Goal: Task Accomplishment & Management: Use online tool/utility

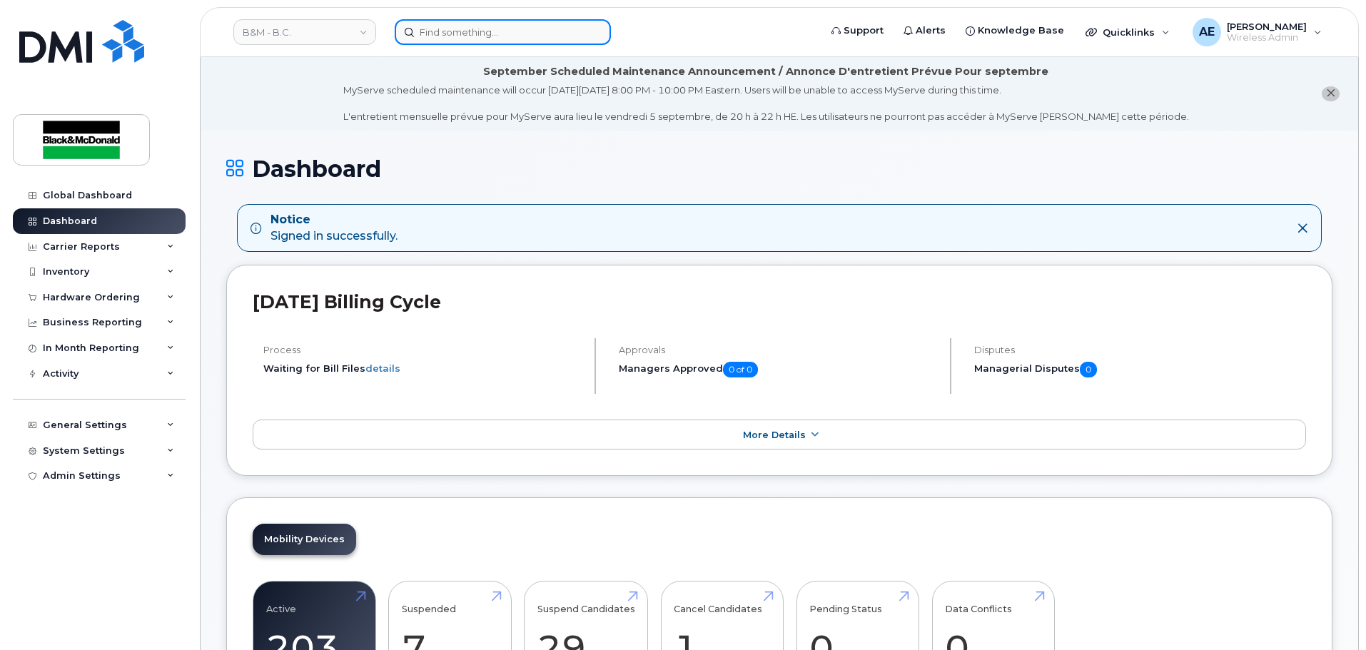
click at [481, 34] on input at bounding box center [503, 32] width 216 height 26
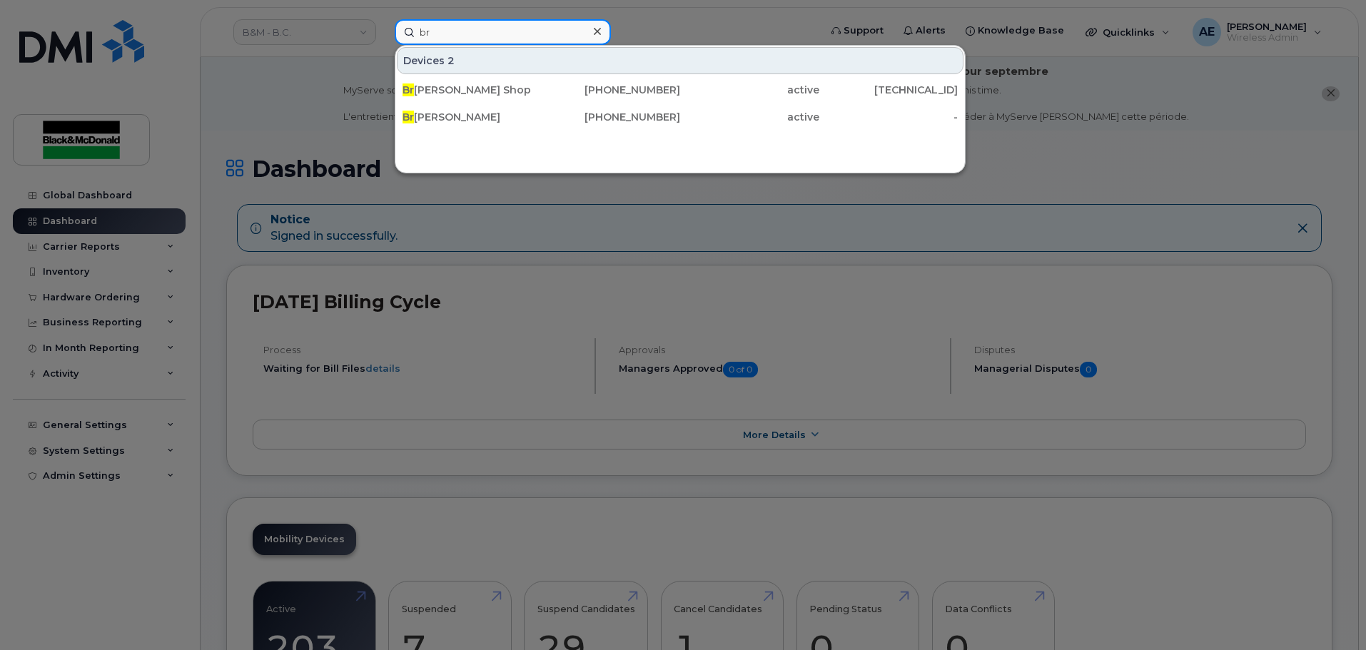
type input "b"
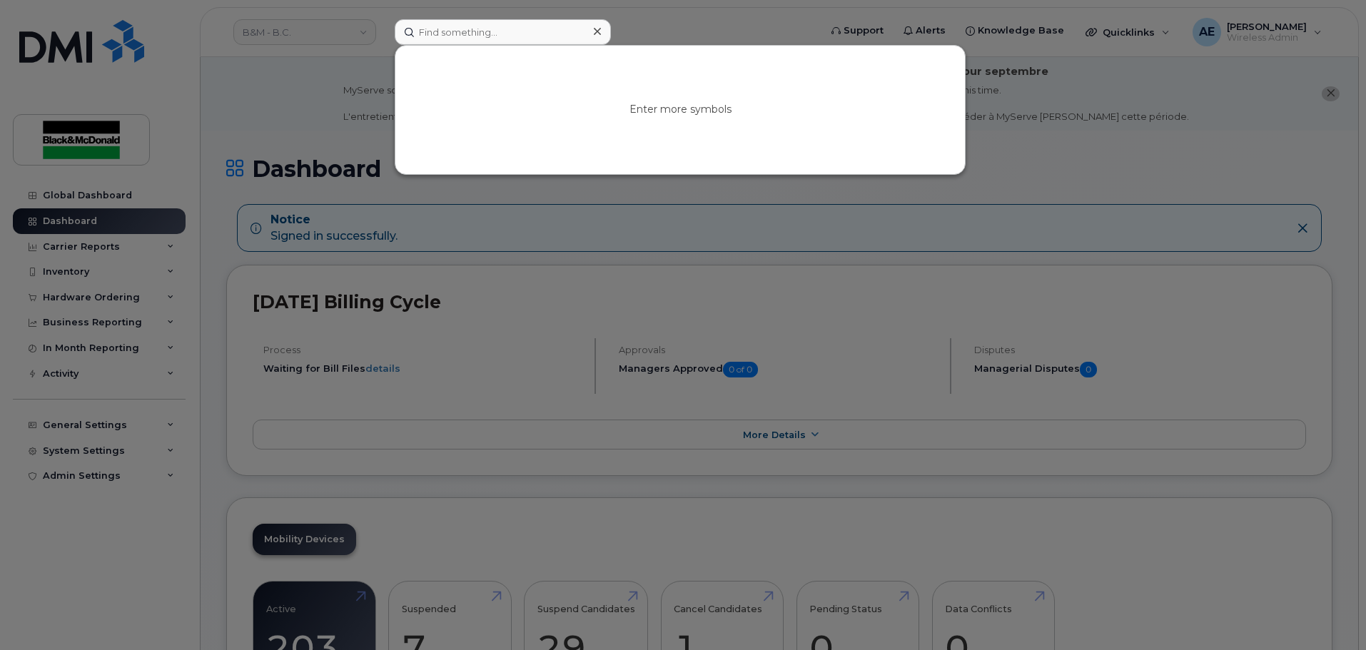
click at [347, 103] on div at bounding box center [683, 325] width 1366 height 650
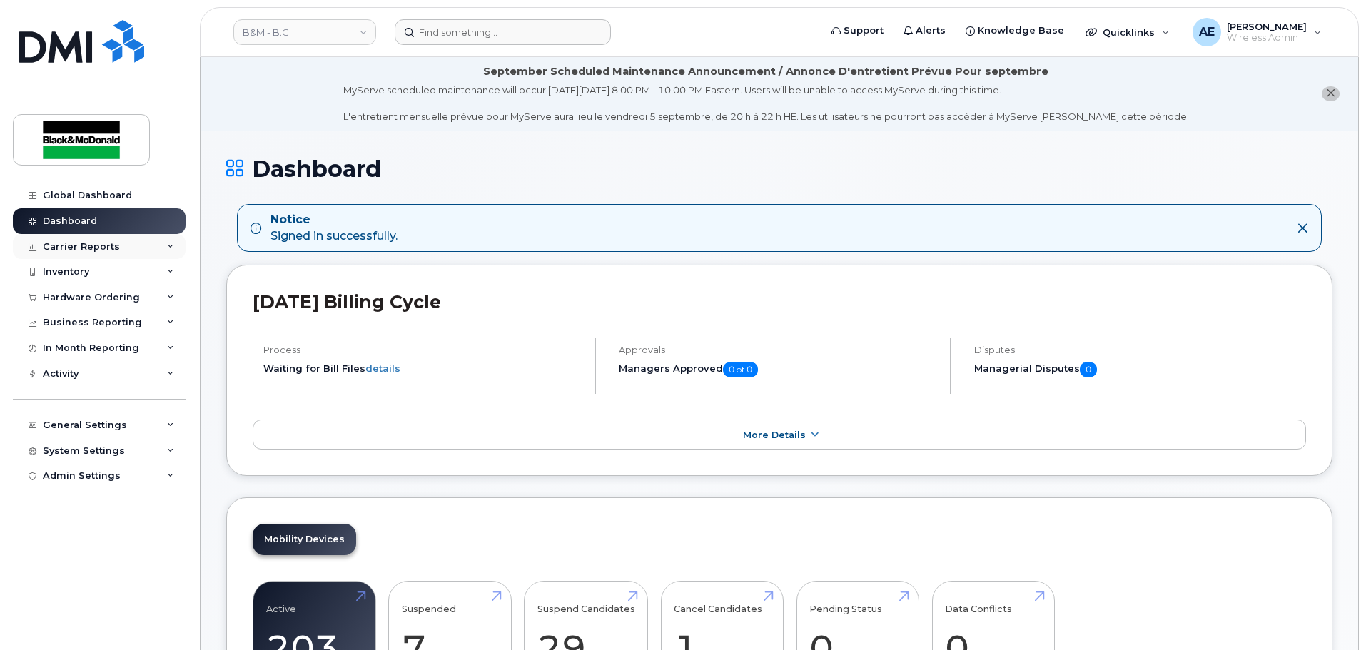
click at [113, 243] on div "Carrier Reports" at bounding box center [81, 246] width 77 height 11
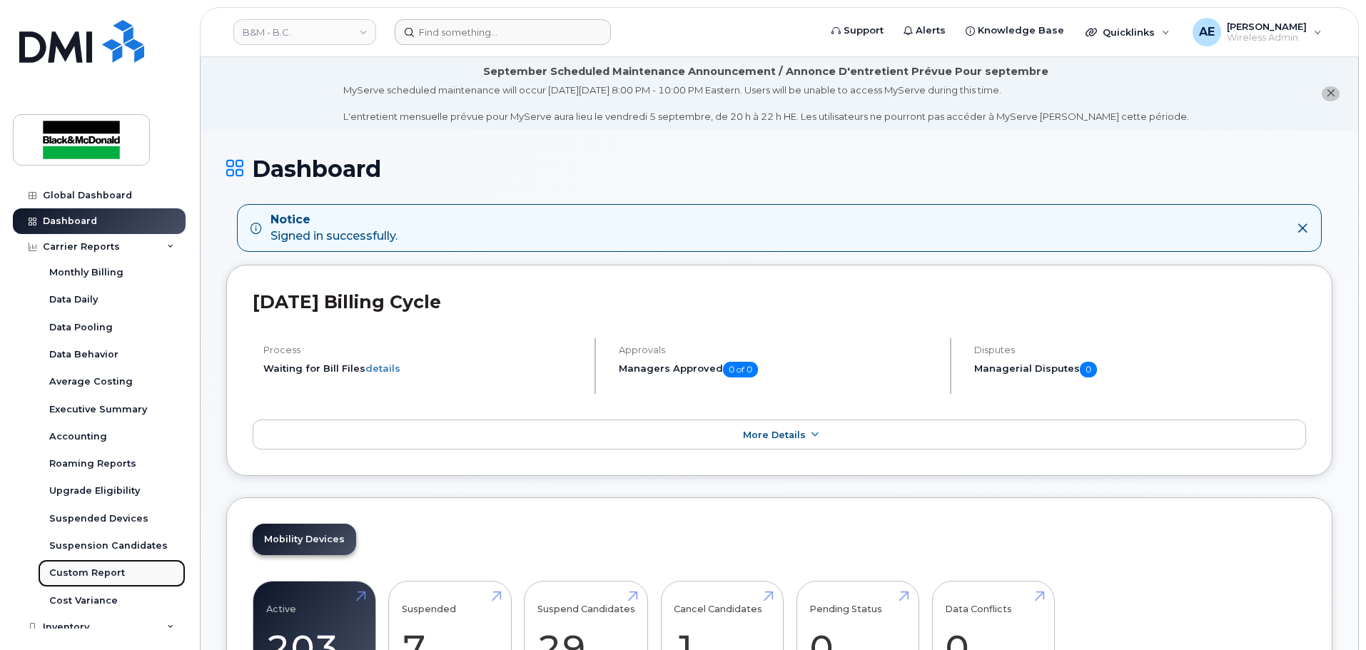
click at [83, 576] on div "Custom Report" at bounding box center [87, 573] width 76 height 13
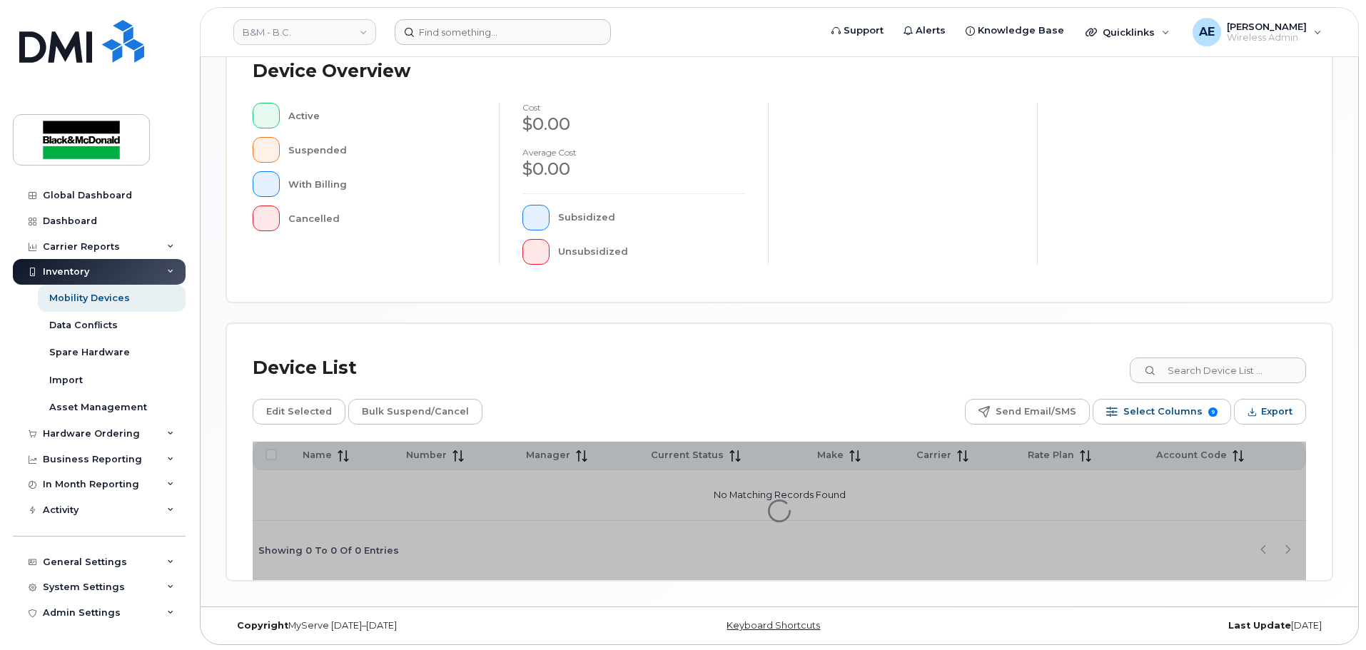
scroll to position [331, 0]
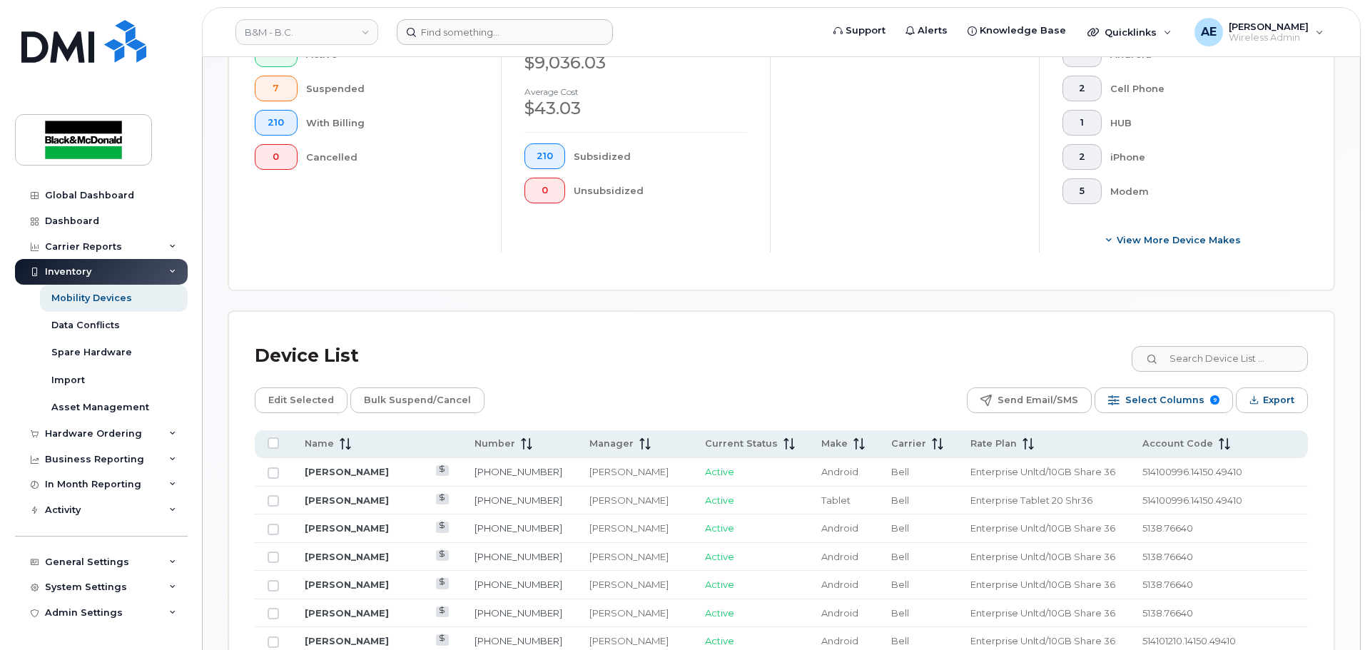
scroll to position [268, 0]
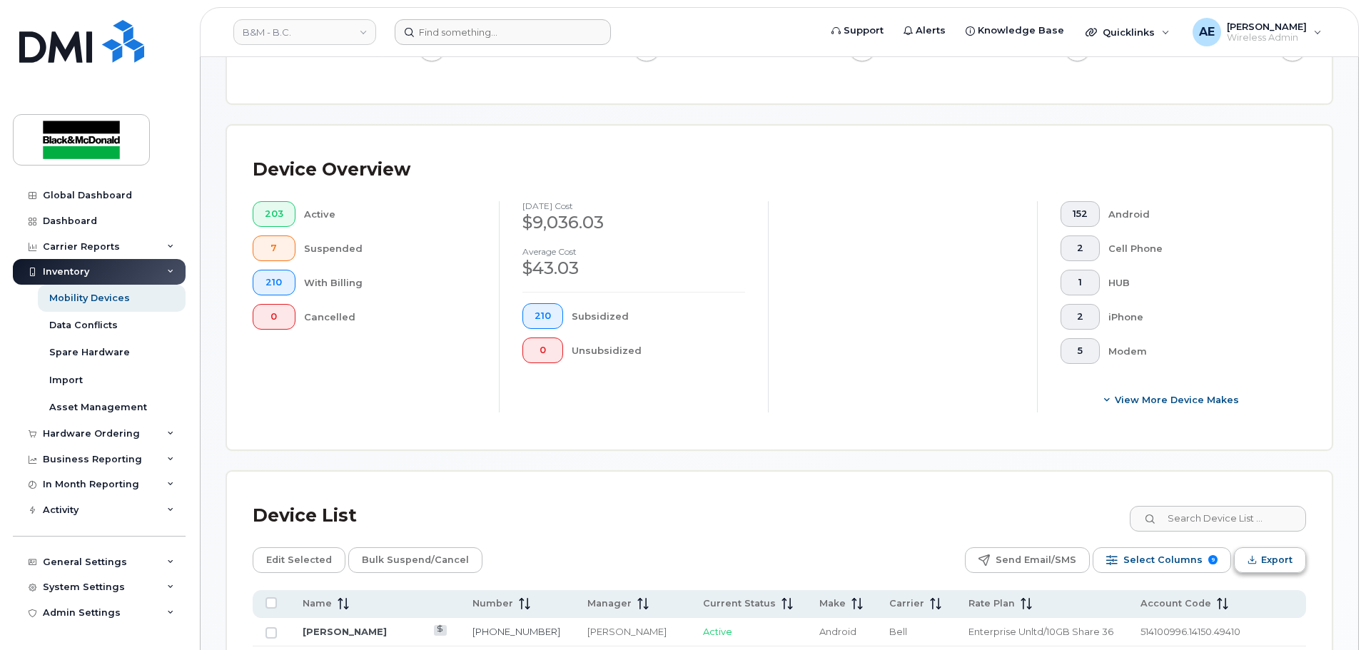
click at [1265, 549] on span "Export" at bounding box center [1276, 559] width 31 height 21
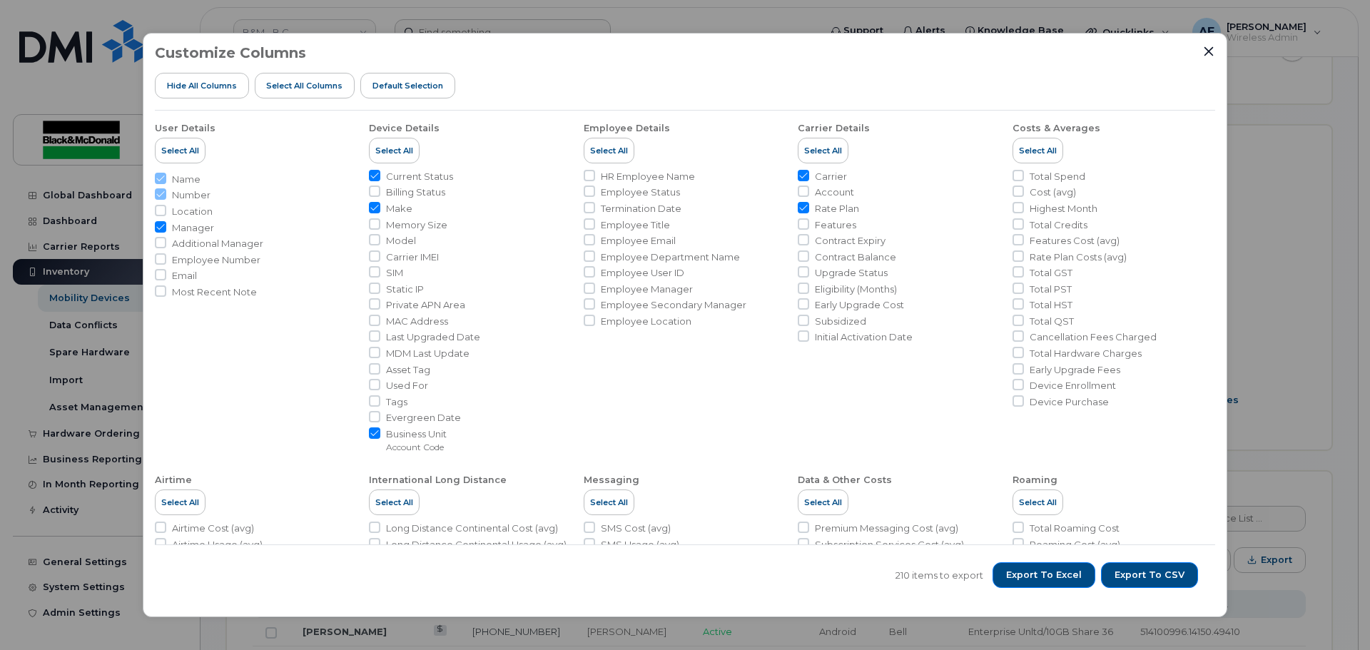
click at [163, 227] on input "Manager" at bounding box center [160, 226] width 11 height 11
checkbox input "false"
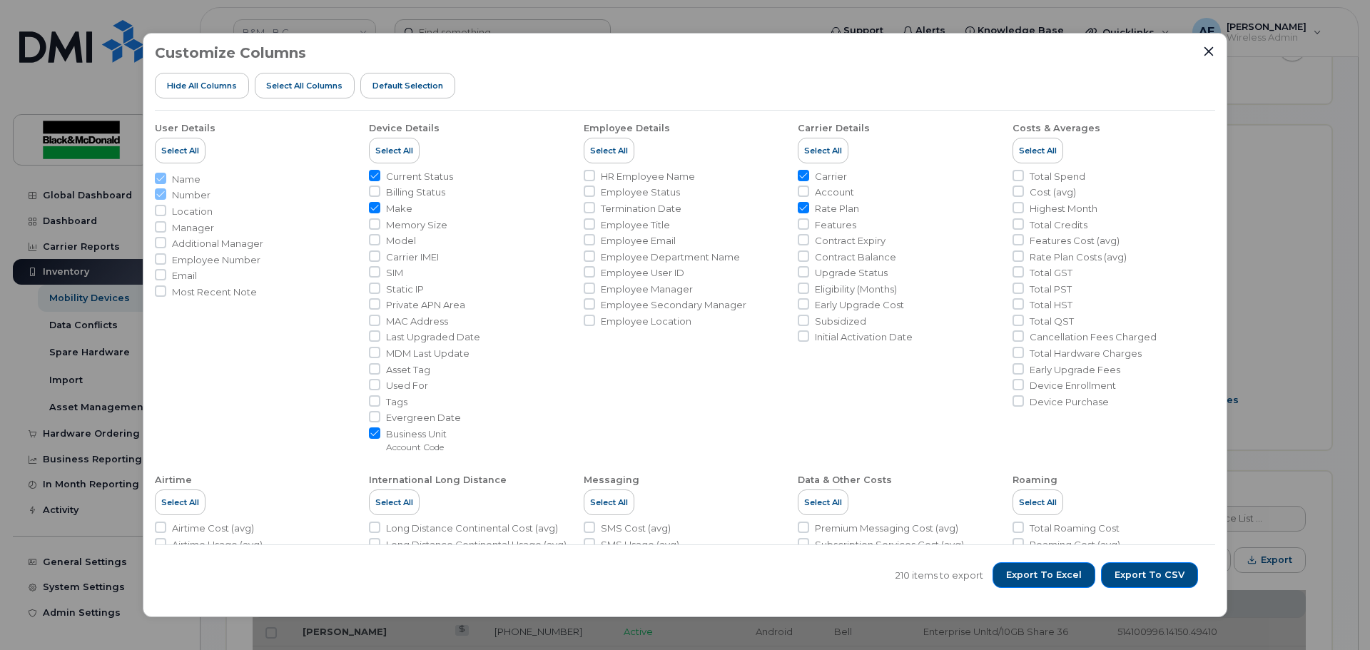
click at [376, 210] on input "Make" at bounding box center [374, 207] width 11 height 11
checkbox input "false"
click at [376, 171] on input "Current Status" at bounding box center [374, 175] width 11 height 11
checkbox input "false"
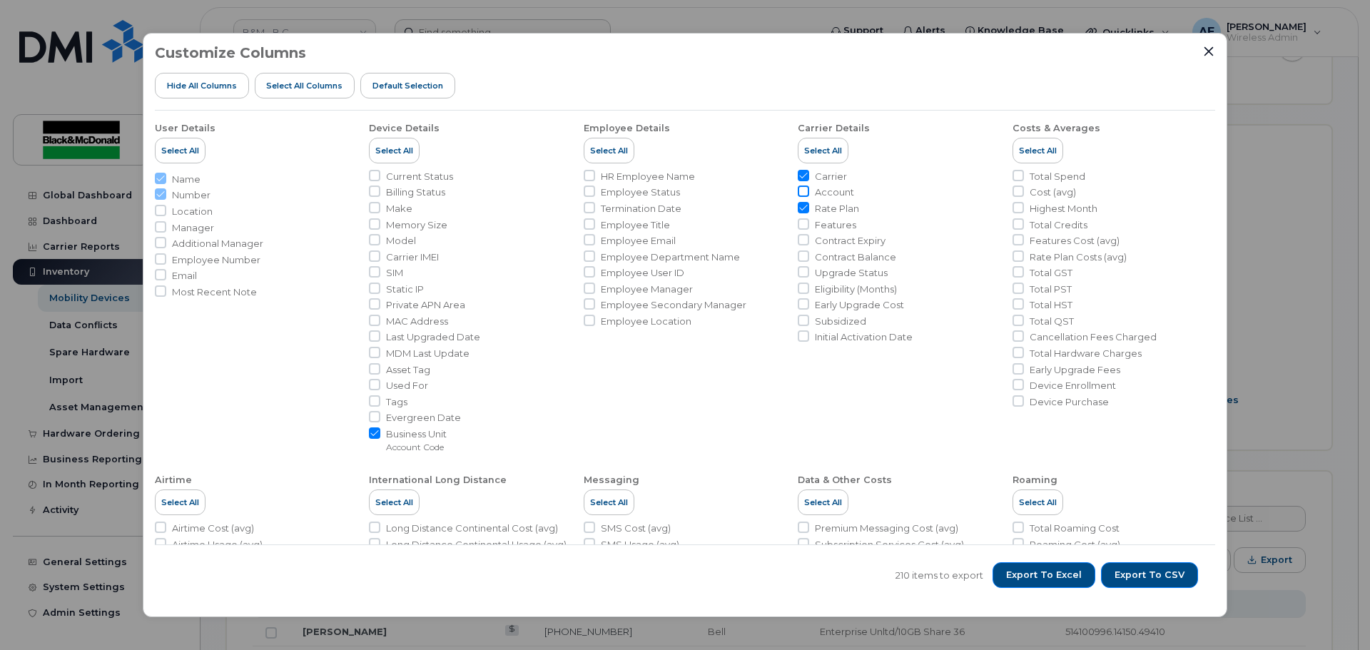
click at [799, 192] on input "Account" at bounding box center [803, 191] width 11 height 11
checkbox input "true"
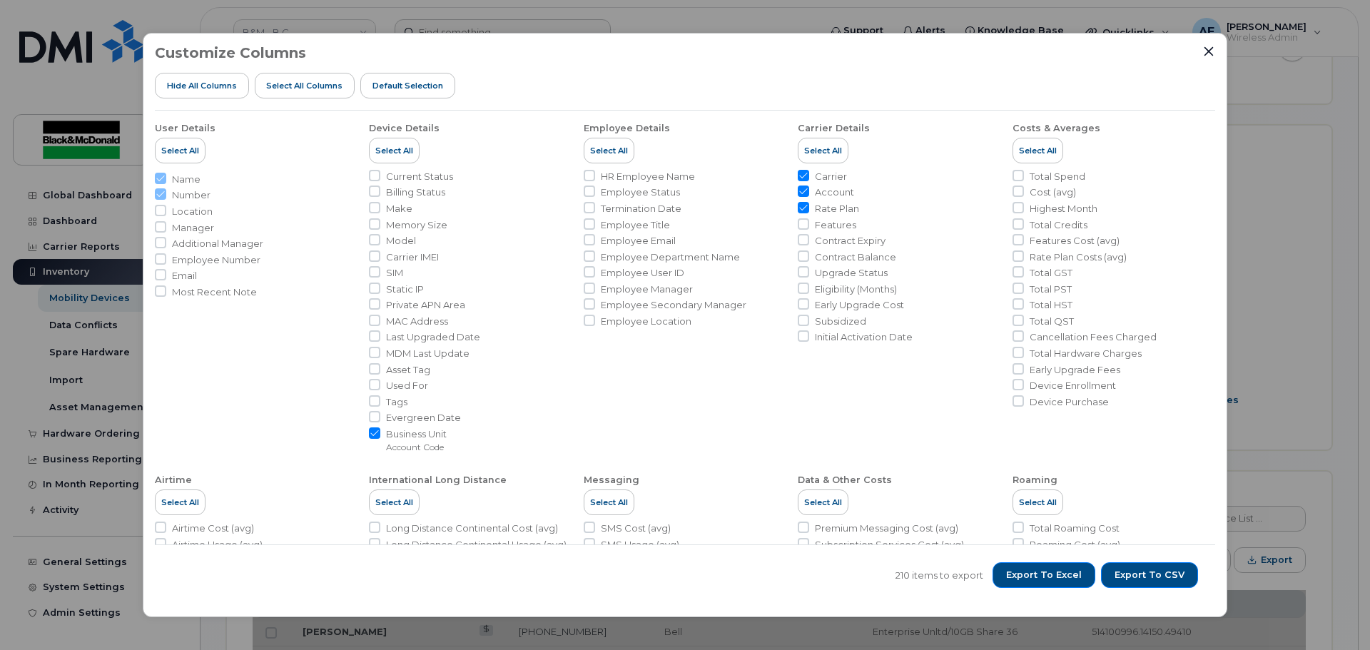
drag, startPoint x: 798, startPoint y: 206, endPoint x: 801, endPoint y: 172, distance: 34.4
click at [798, 206] on input "Rate Plan" at bounding box center [803, 207] width 11 height 11
checkbox input "false"
click at [798, 175] on input "Carrier" at bounding box center [803, 175] width 11 height 11
checkbox input "false"
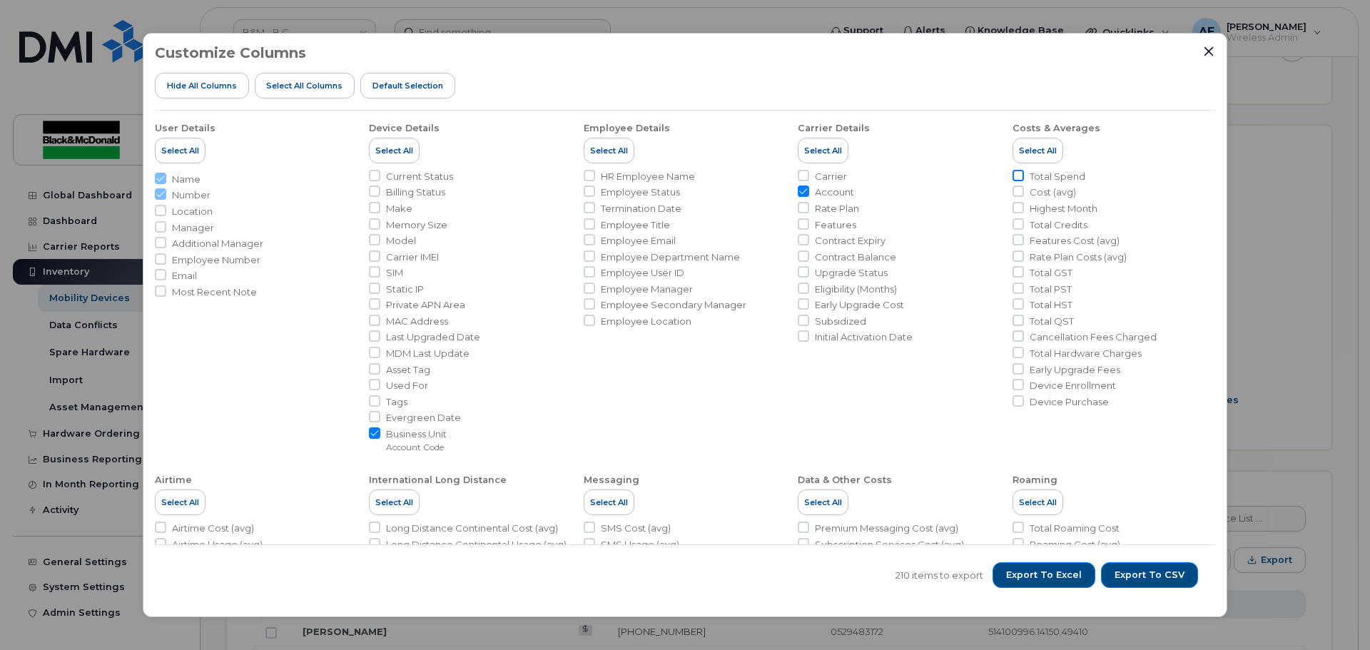
click at [1016, 178] on input "Total Spend" at bounding box center [1017, 175] width 11 height 11
checkbox input "true"
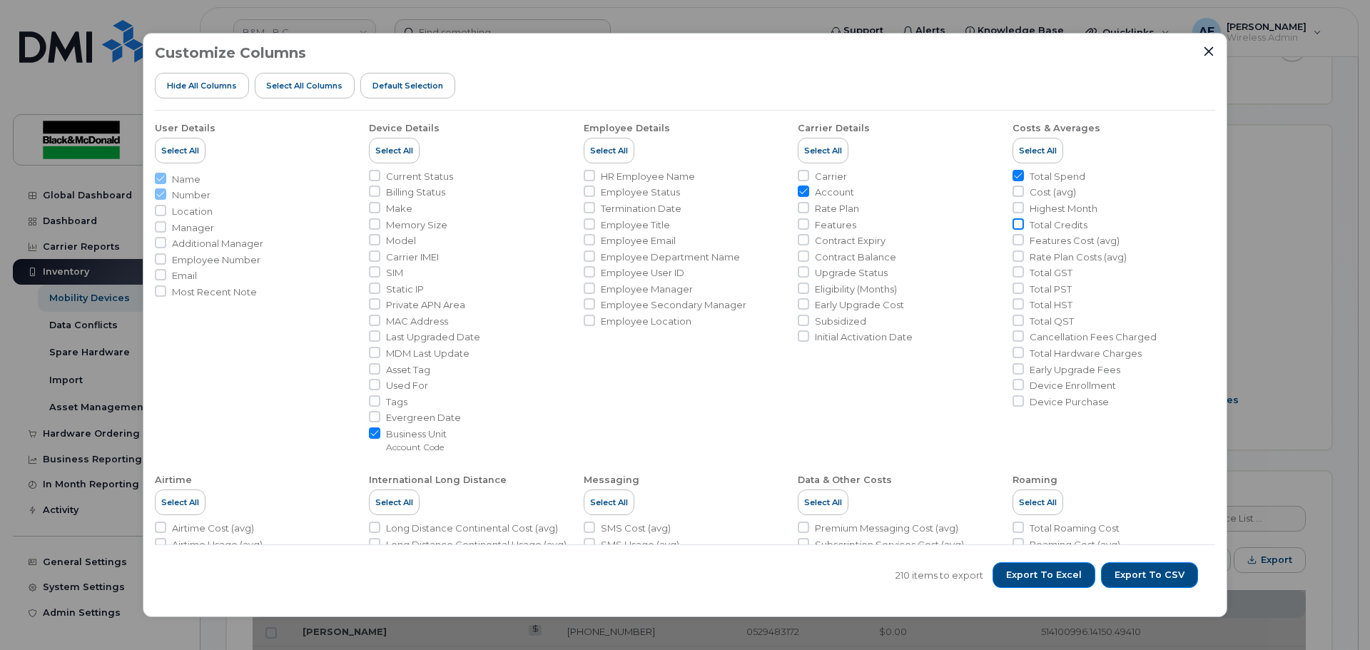
click at [1014, 225] on input "Total Credits" at bounding box center [1017, 223] width 11 height 11
checkbox input "true"
click at [1014, 276] on input "Total GST" at bounding box center [1017, 271] width 11 height 11
checkbox input "true"
click at [1015, 292] on input "Total PST" at bounding box center [1017, 288] width 11 height 11
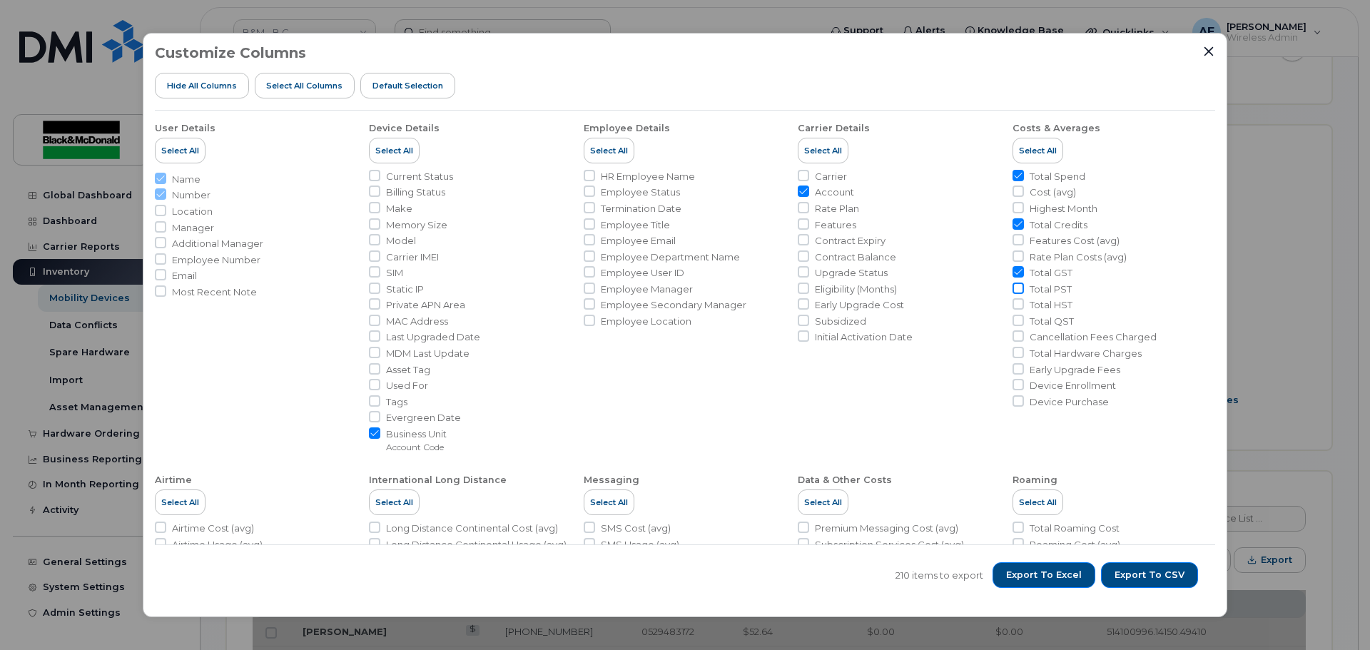
checkbox input "true"
click at [1015, 306] on input "Total HST" at bounding box center [1017, 303] width 11 height 11
checkbox input "true"
click at [1015, 320] on input "Total QST" at bounding box center [1017, 320] width 11 height 11
checkbox input "true"
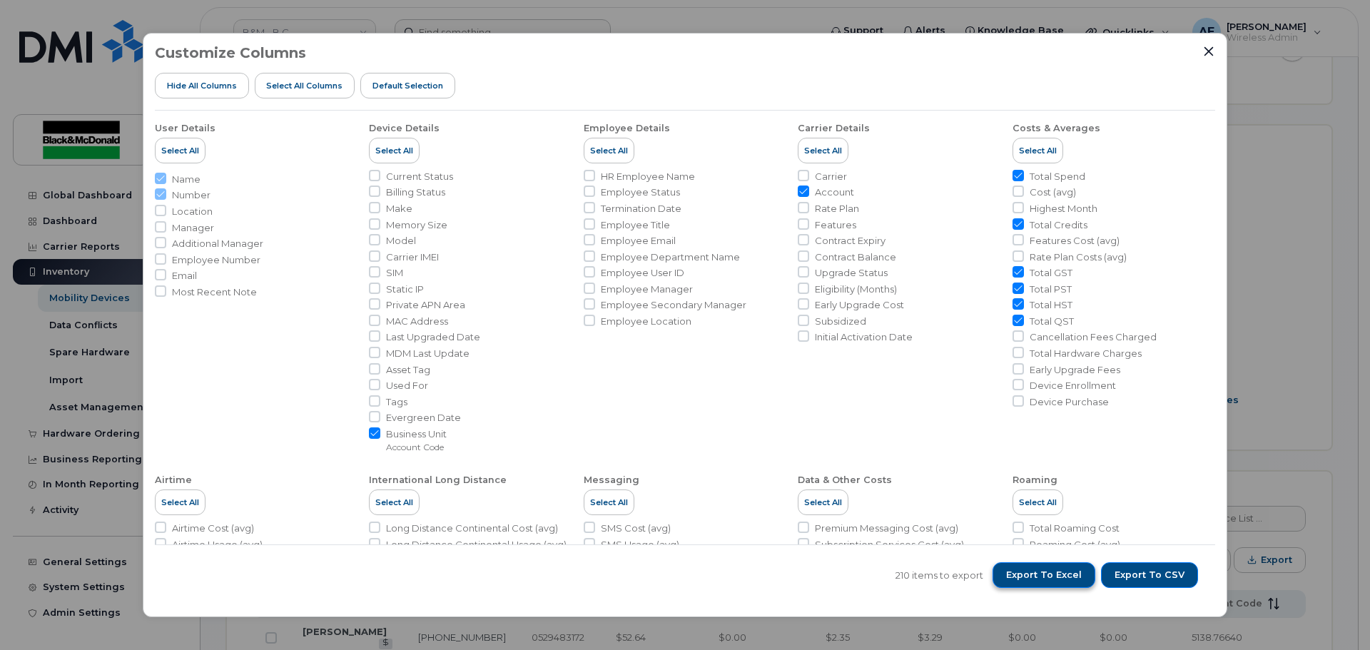
click at [1069, 574] on span "Export to Excel" at bounding box center [1044, 575] width 76 height 13
click at [1203, 48] on icon "Close" at bounding box center [1208, 51] width 11 height 11
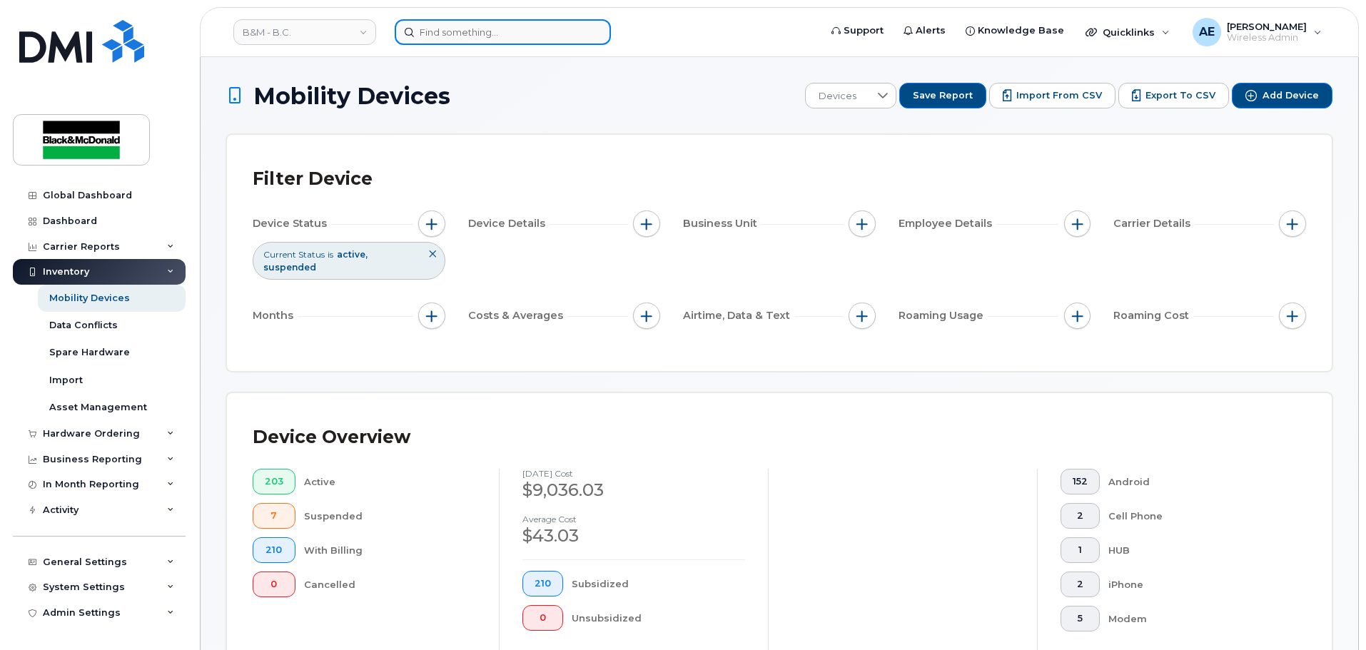
click at [447, 36] on input at bounding box center [503, 32] width 216 height 26
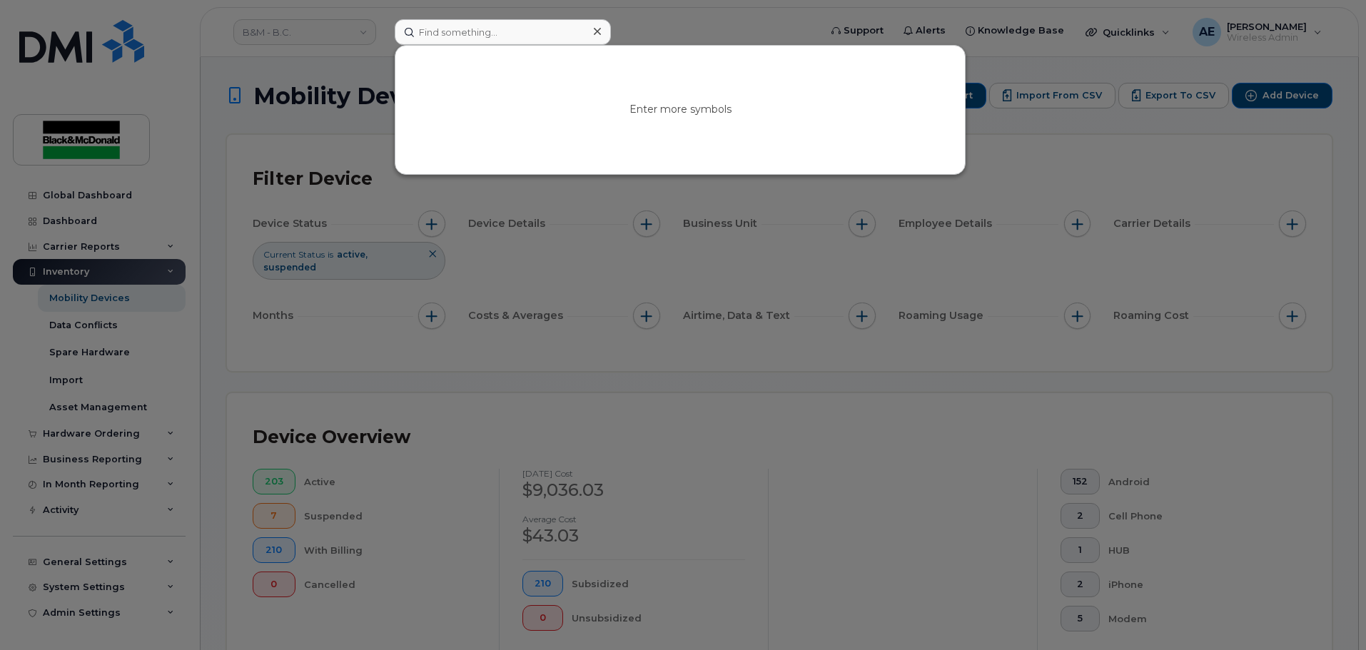
click at [723, 420] on div at bounding box center [683, 325] width 1366 height 650
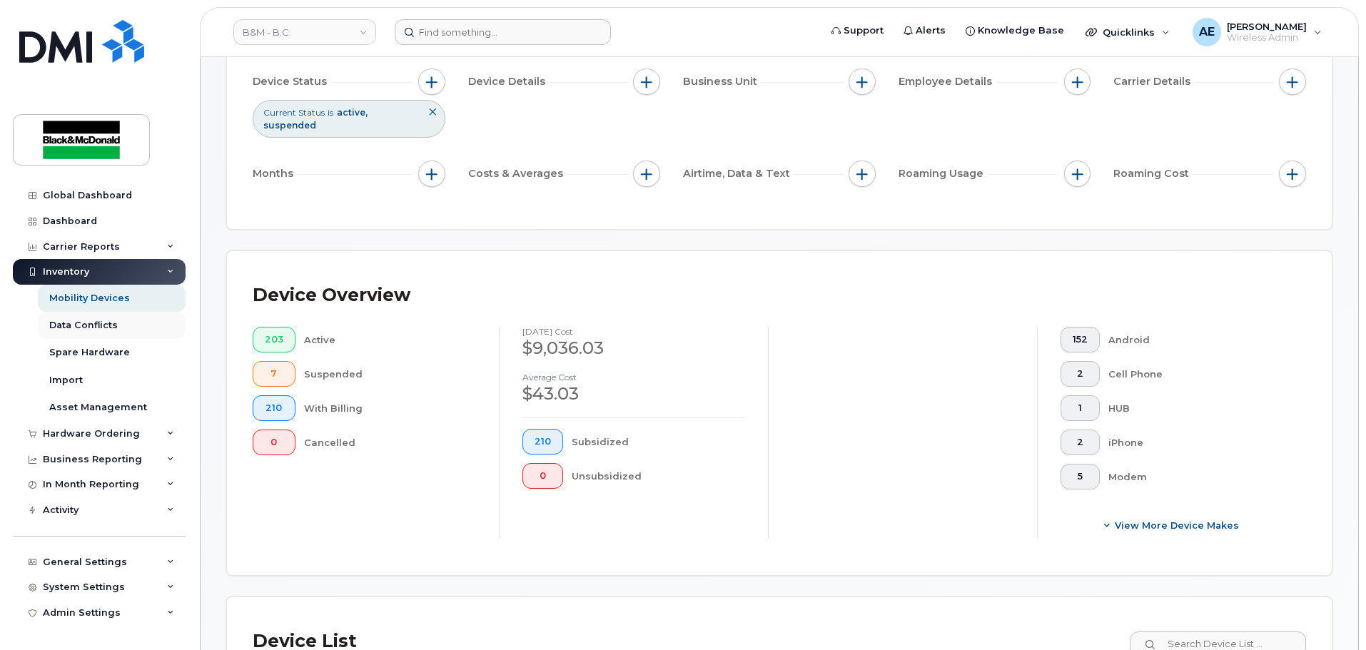
scroll to position [143, 0]
click at [86, 440] on div "Hardware Ordering" at bounding box center [99, 434] width 173 height 26
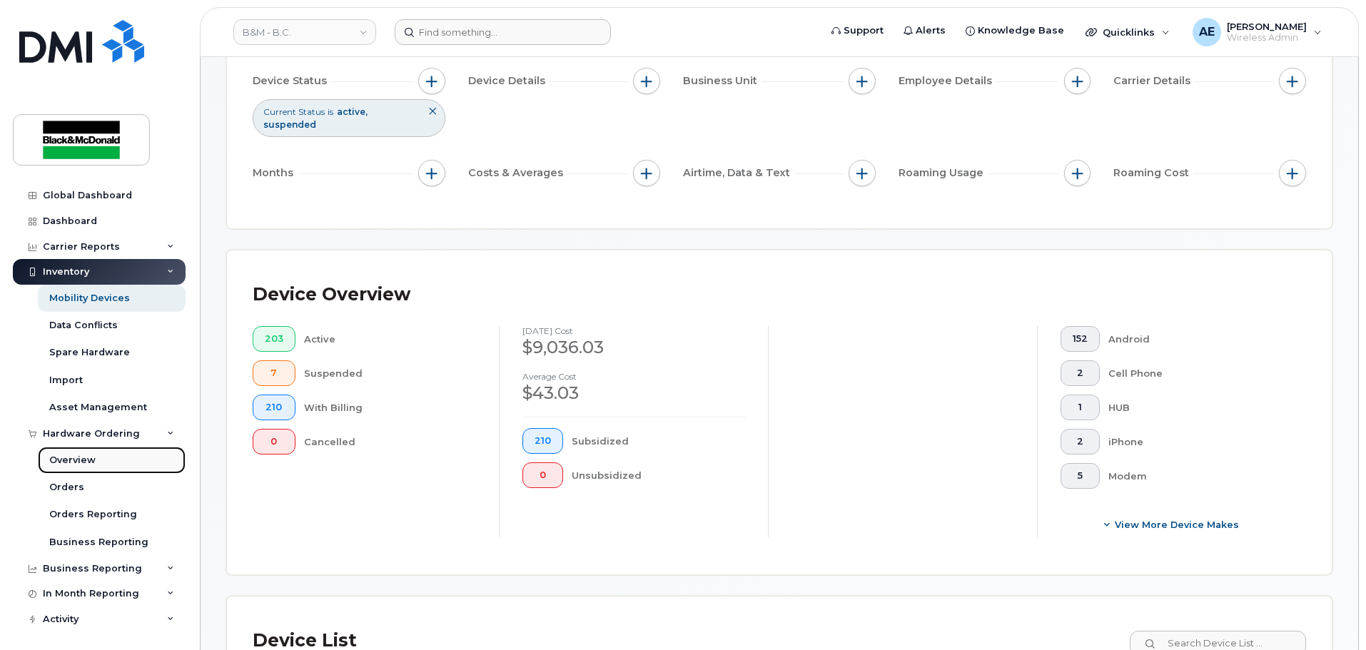
click at [79, 463] on div "Overview" at bounding box center [72, 460] width 46 height 13
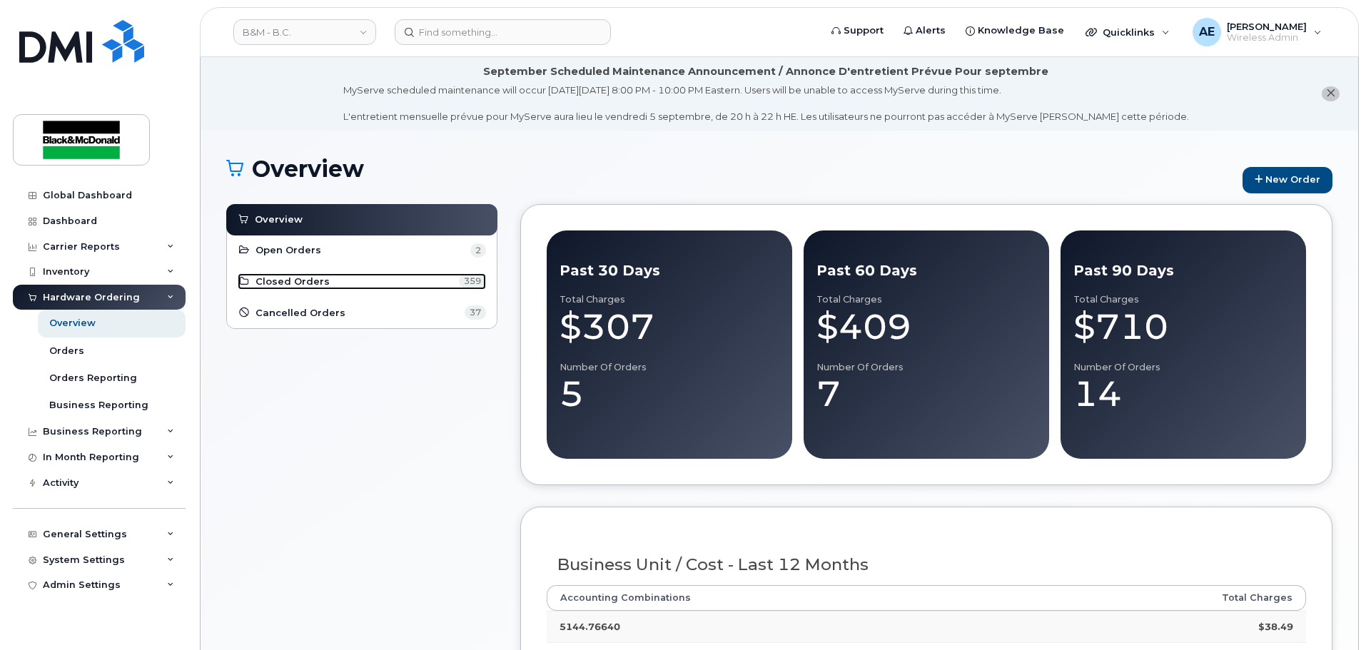
click at [340, 286] on link "Closed Orders 359" at bounding box center [362, 281] width 248 height 17
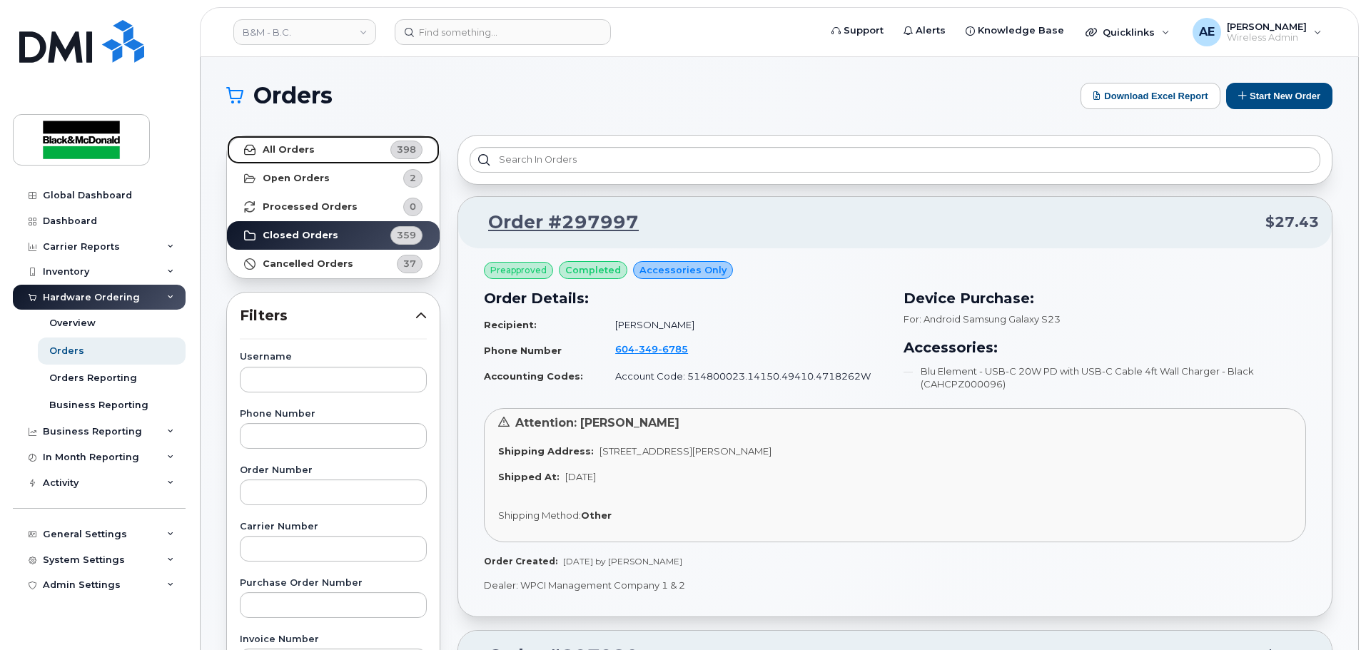
click at [305, 154] on strong "All Orders" at bounding box center [289, 149] width 52 height 11
